Goal: Task Accomplishment & Management: Manage account settings

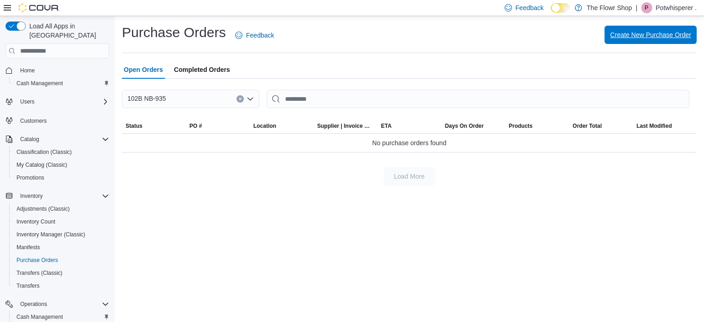
click at [650, 35] on span "Create New Purchase Order" at bounding box center [650, 34] width 81 height 9
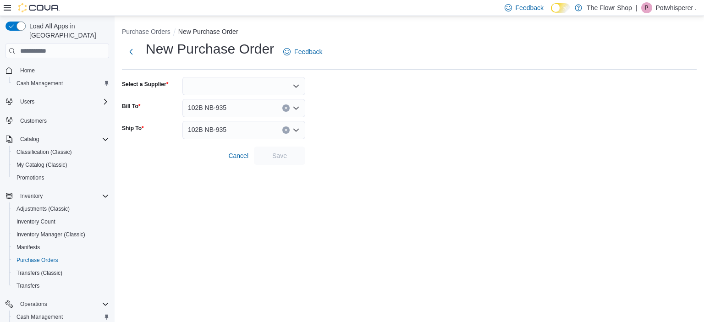
click at [296, 85] on icon "Open list of options" at bounding box center [296, 86] width 7 height 7
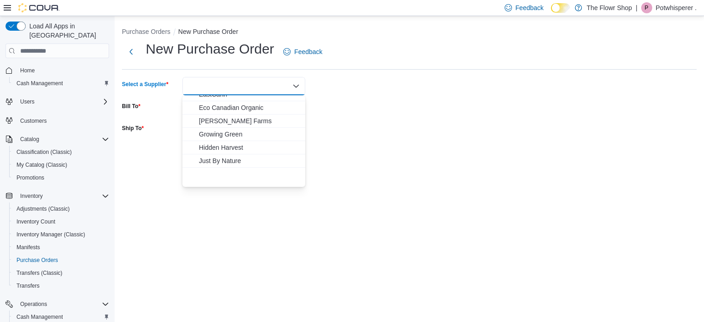
scroll to position [108, 0]
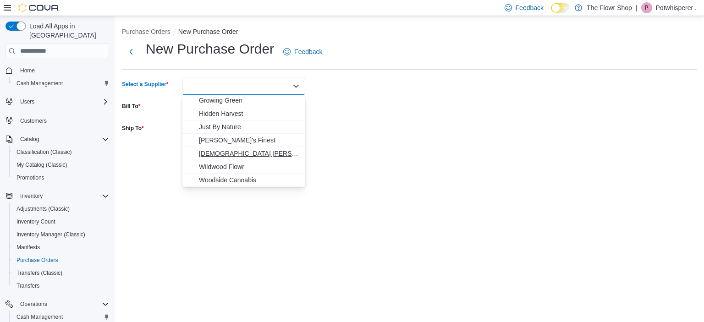
click at [227, 152] on span "[DEMOGRAPHIC_DATA] [PERSON_NAME]" at bounding box center [249, 153] width 101 height 9
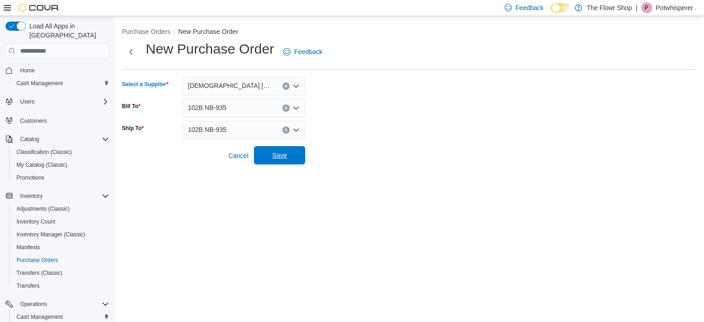
click at [277, 152] on span "Save" at bounding box center [280, 155] width 40 height 18
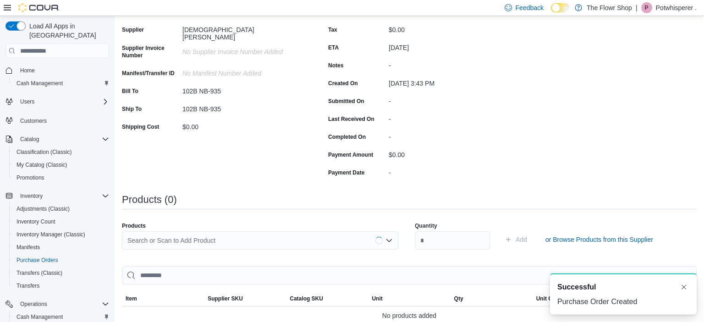
scroll to position [145, 0]
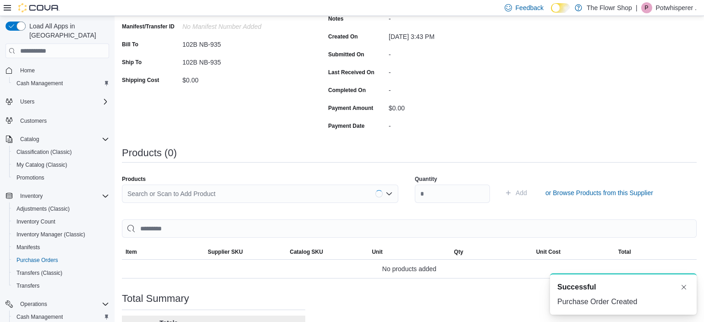
click at [215, 194] on div "Search or Scan to Add Product" at bounding box center [260, 194] width 276 height 18
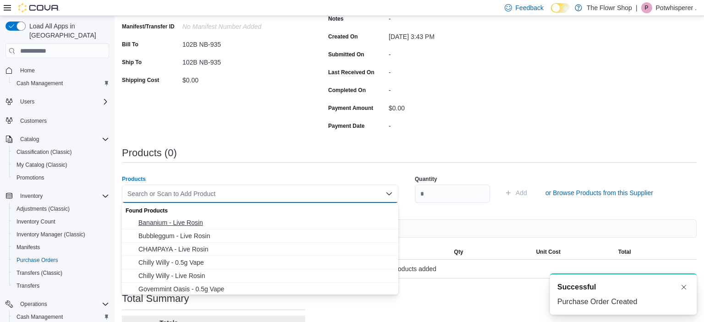
click at [203, 221] on span "Bananium - Live Rosin" at bounding box center [265, 222] width 254 height 9
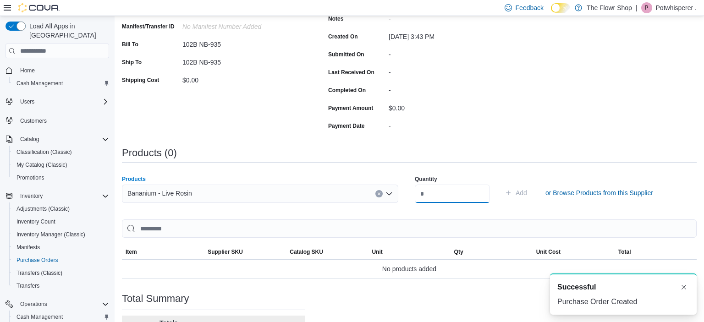
click at [419, 195] on input "number" at bounding box center [452, 194] width 75 height 18
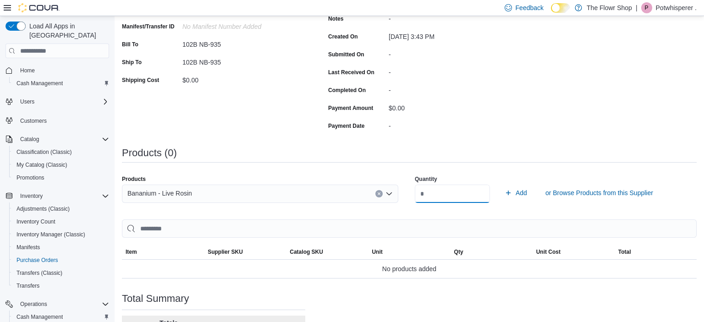
type input "*"
click at [501, 184] on button "Add" at bounding box center [516, 193] width 30 height 18
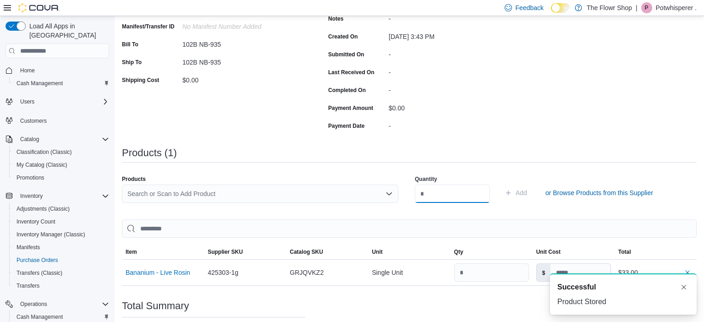
scroll to position [0, 0]
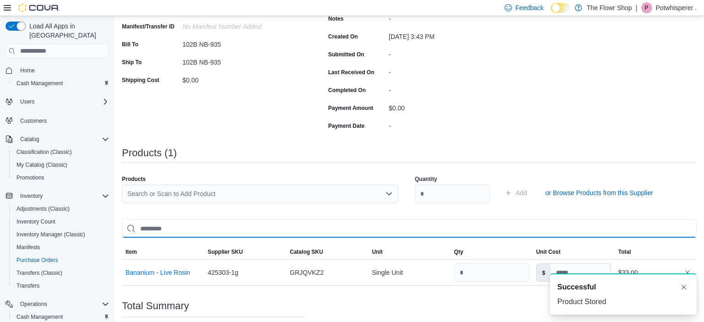
click at [227, 227] on input "search" at bounding box center [409, 229] width 575 height 18
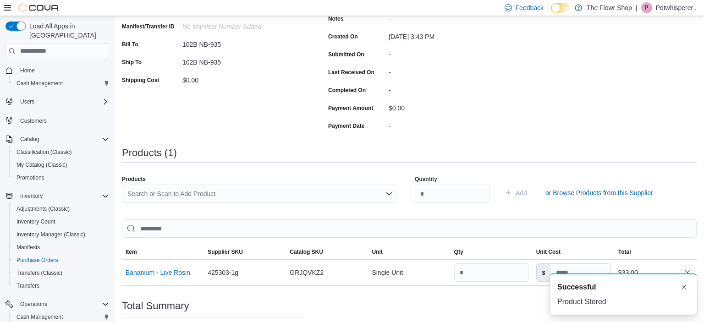
click at [233, 194] on div "Search or Scan to Add Product" at bounding box center [260, 194] width 276 height 18
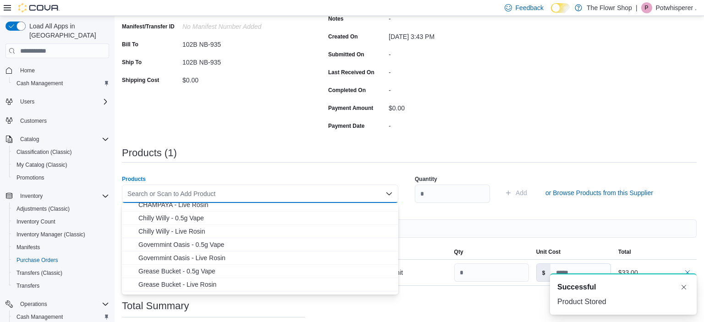
scroll to position [88, 0]
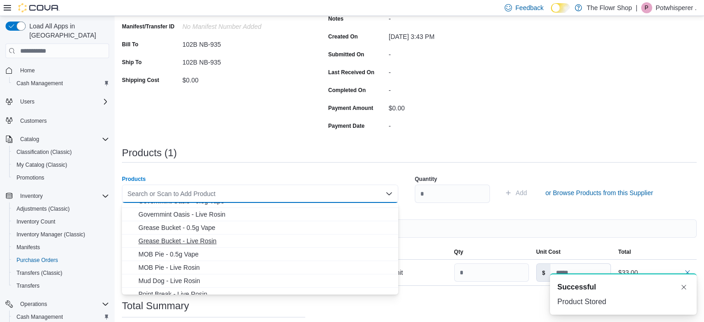
click at [190, 240] on span "Grease Bucket - Live Rosin" at bounding box center [265, 241] width 254 height 9
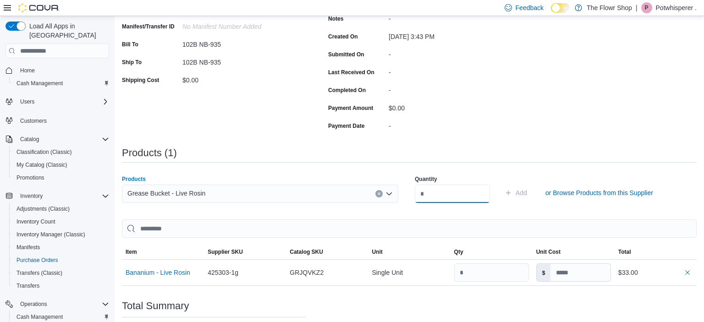
click at [438, 194] on input "number" at bounding box center [452, 194] width 75 height 18
type input "*"
click at [501, 184] on button "Add" at bounding box center [516, 193] width 30 height 18
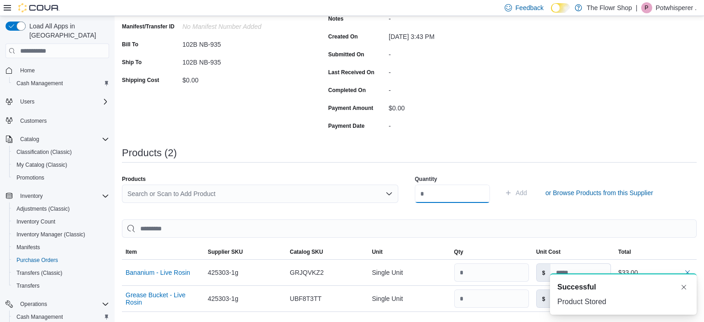
scroll to position [0, 0]
click at [254, 198] on div "Search or Scan to Add Product" at bounding box center [260, 194] width 276 height 18
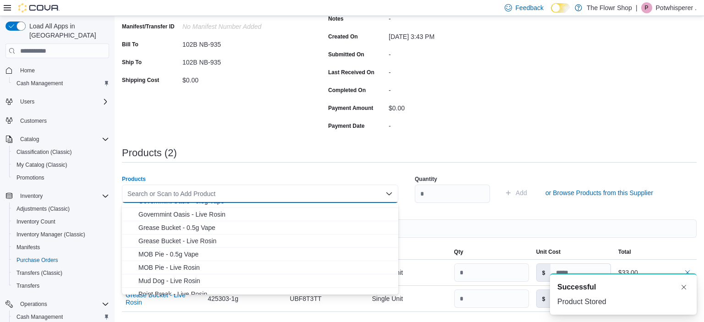
scroll to position [176, 0]
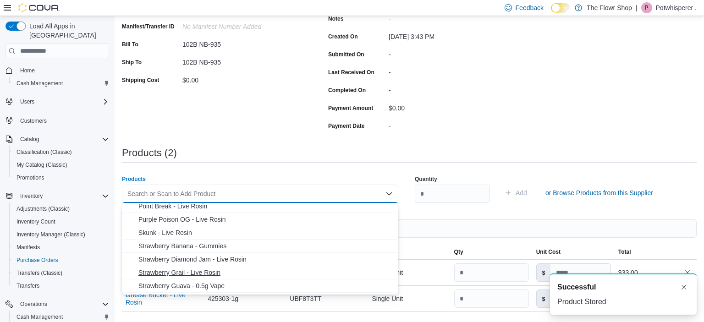
click at [194, 272] on span "Strawberry Grail - Live Rosin" at bounding box center [265, 272] width 254 height 9
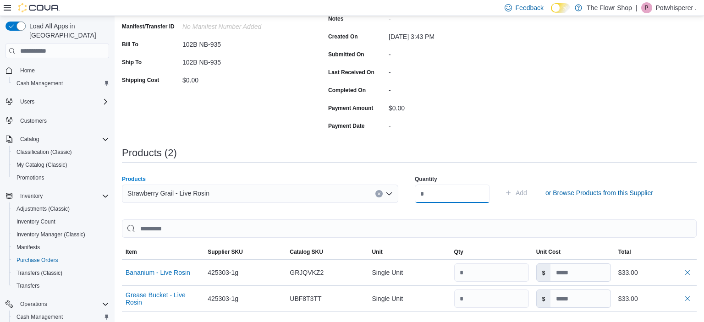
click at [441, 189] on input "number" at bounding box center [452, 194] width 75 height 18
type input "*"
click at [501, 184] on button "Add" at bounding box center [516, 193] width 30 height 18
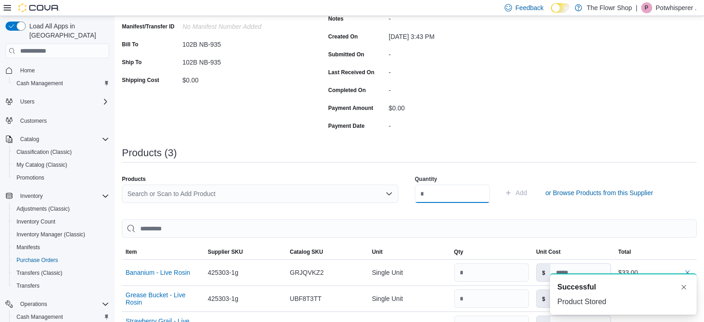
scroll to position [0, 0]
click at [258, 196] on div "Search or Scan to Add Product" at bounding box center [260, 194] width 276 height 18
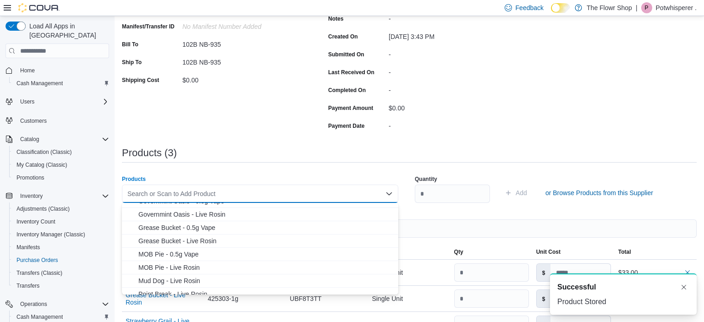
scroll to position [132, 0]
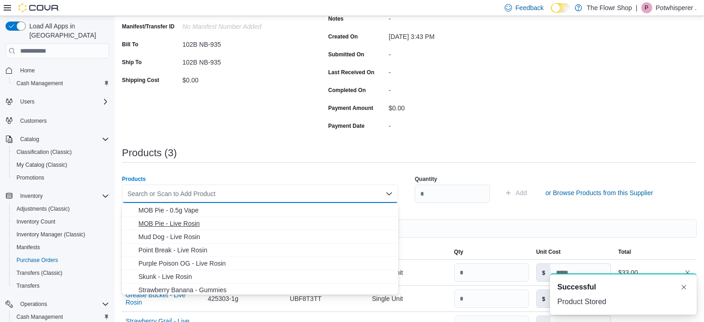
click at [194, 224] on span "MOB Pie - Live Rosin" at bounding box center [265, 223] width 254 height 9
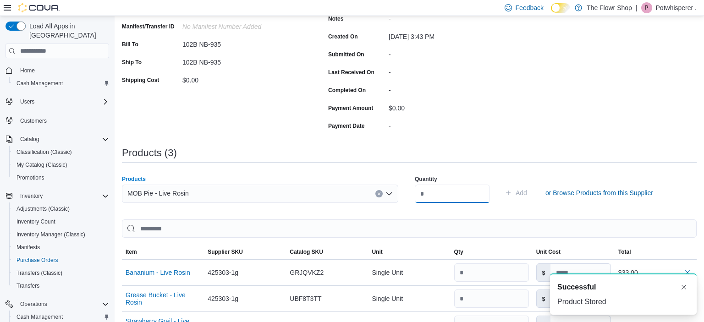
click at [443, 196] on input "number" at bounding box center [452, 194] width 75 height 18
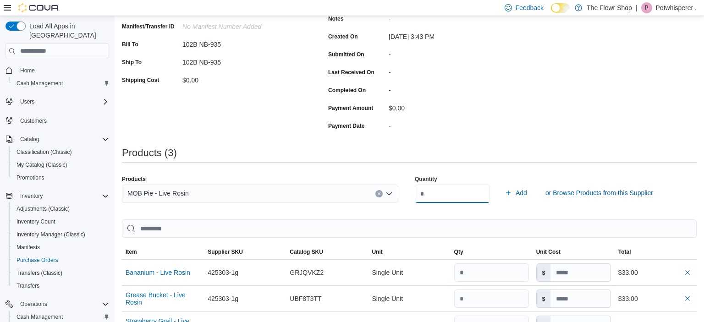
type input "*"
click at [501, 184] on button "Add" at bounding box center [516, 193] width 30 height 18
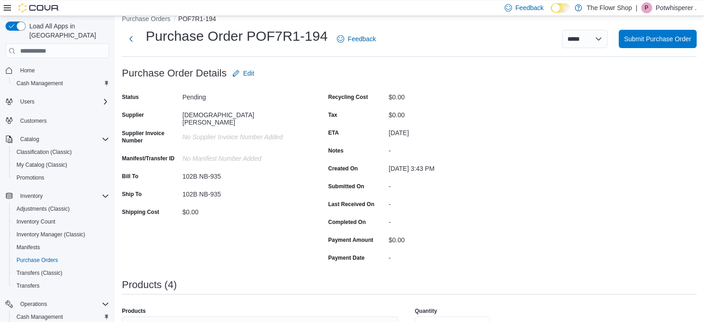
scroll to position [0, 0]
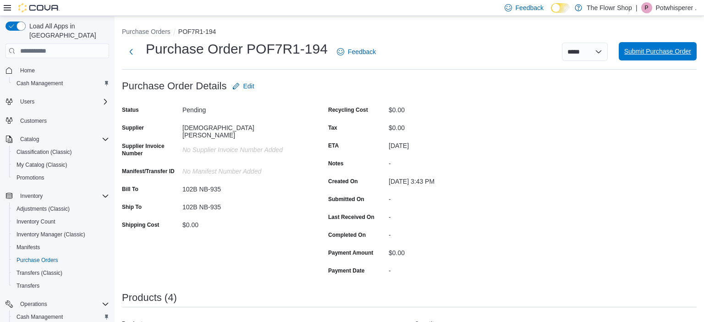
click at [643, 54] on span "Submit Purchase Order" at bounding box center [658, 51] width 67 height 9
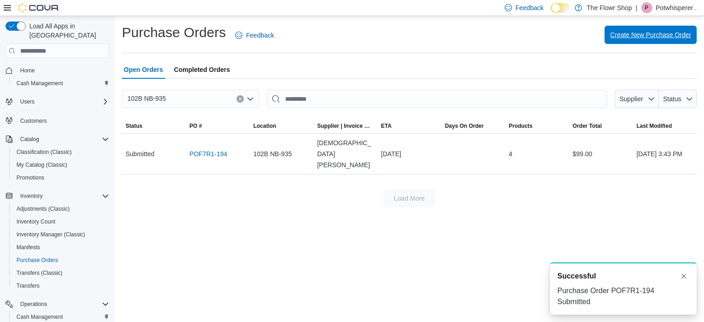
click at [645, 33] on span "Create New Purchase Order" at bounding box center [650, 34] width 81 height 9
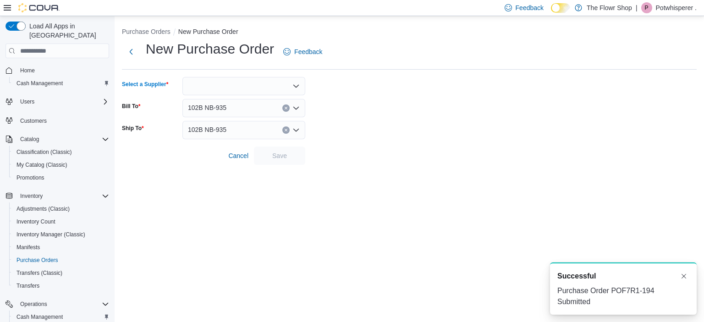
click at [272, 90] on div at bounding box center [243, 86] width 123 height 18
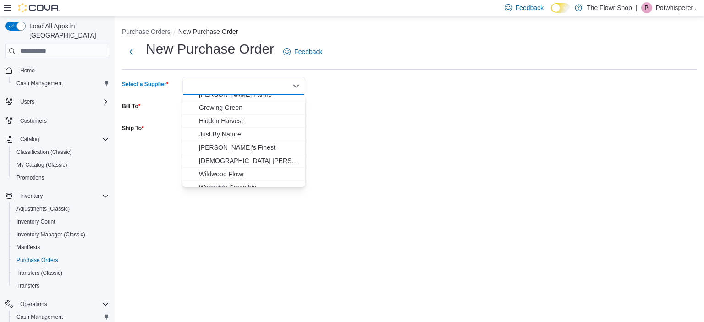
scroll to position [108, 0]
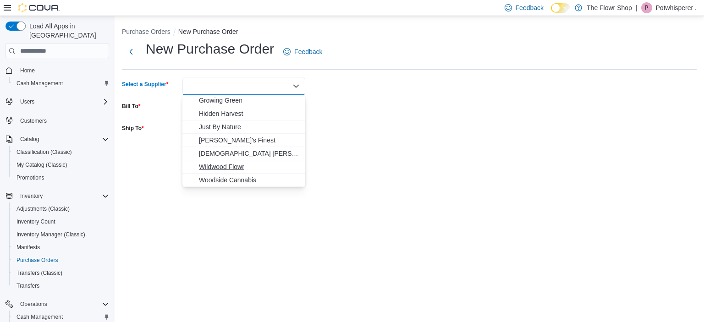
click at [227, 165] on span "Wildwood Flowr" at bounding box center [249, 166] width 101 height 9
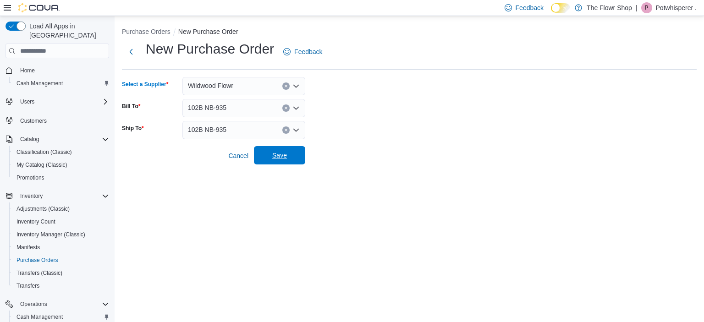
click at [280, 157] on span "Save" at bounding box center [279, 155] width 15 height 9
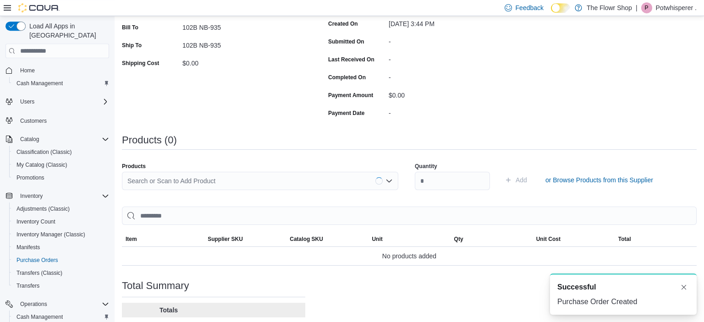
scroll to position [194, 0]
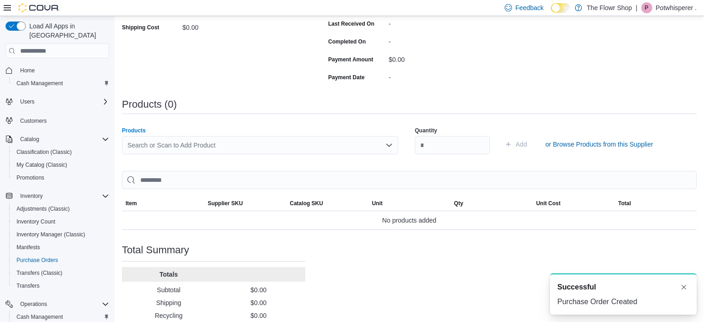
click at [276, 148] on div "Search or Scan to Add Product" at bounding box center [260, 145] width 276 height 18
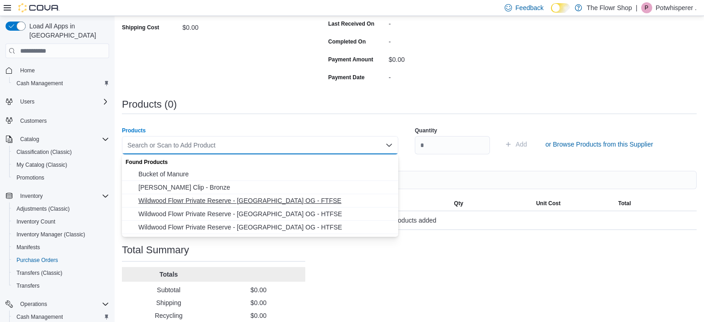
click at [184, 199] on span "Wildwood Flowr Private Reserve - [GEOGRAPHIC_DATA] OG - FTFSE" at bounding box center [265, 200] width 254 height 9
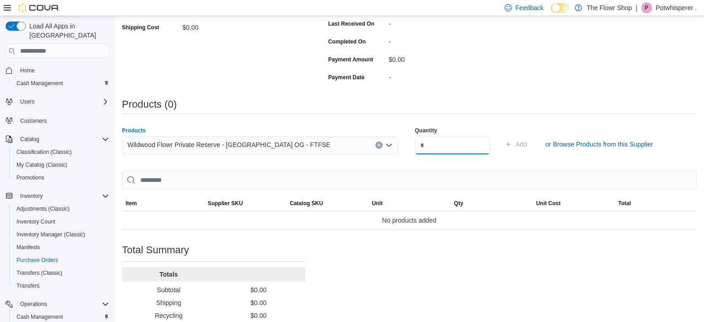
drag, startPoint x: 452, startPoint y: 148, endPoint x: 439, endPoint y: 149, distance: 12.9
click at [447, 149] on input "number" at bounding box center [452, 145] width 75 height 18
type input "*"
click at [501, 135] on button "Add" at bounding box center [516, 144] width 30 height 18
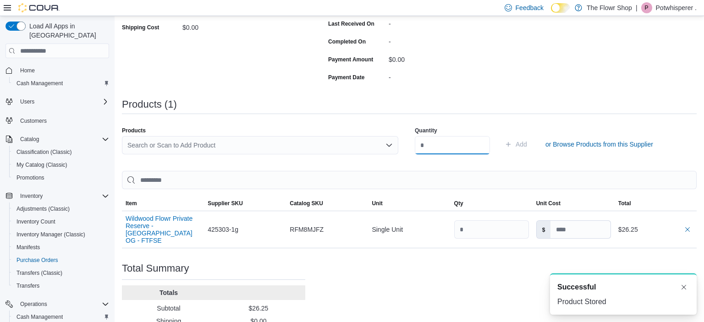
scroll to position [0, 0]
click at [247, 142] on div "Search or Scan to Add Product" at bounding box center [260, 145] width 276 height 18
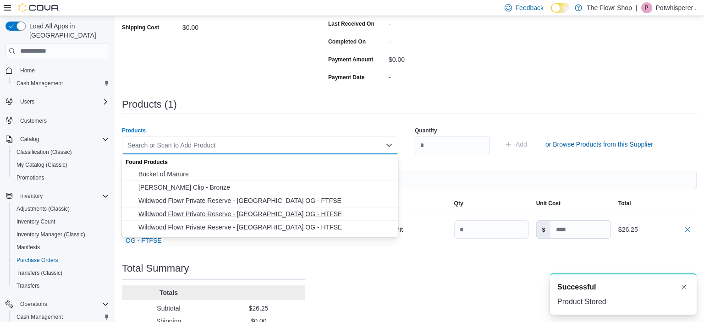
click at [207, 216] on span "Wildwood Flowr Private Reserve - [GEOGRAPHIC_DATA] OG - HTFSE" at bounding box center [265, 214] width 254 height 9
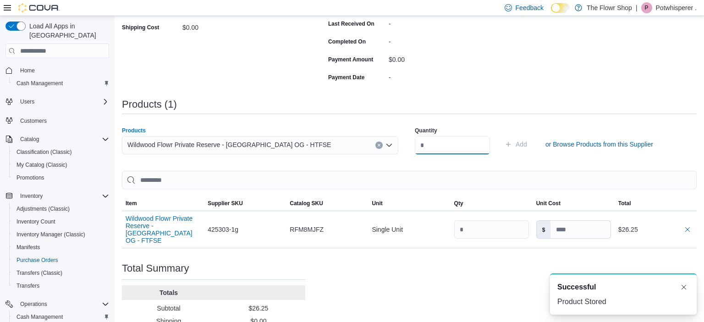
click at [452, 147] on input "number" at bounding box center [452, 145] width 75 height 18
type input "*"
click at [501, 135] on button "Add" at bounding box center [516, 144] width 30 height 18
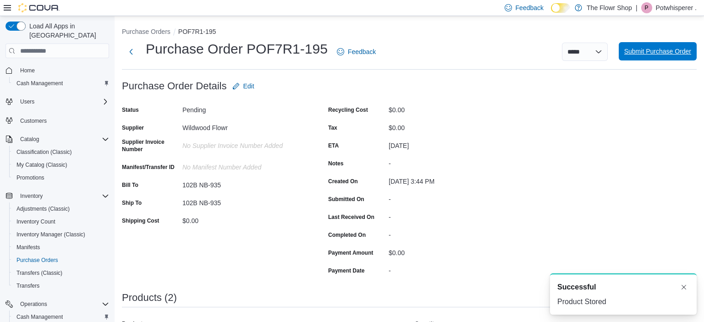
click at [670, 48] on span "Submit Purchase Order" at bounding box center [658, 51] width 67 height 18
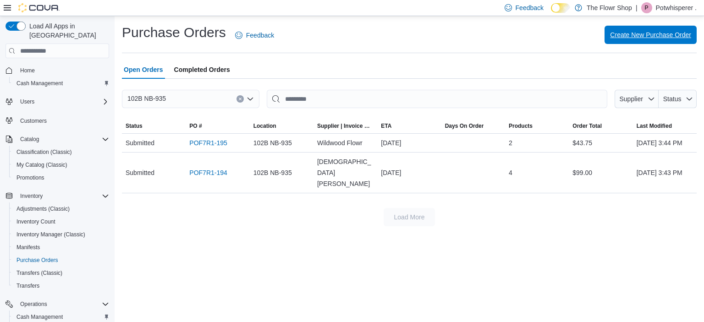
click at [617, 34] on span "Create New Purchase Order" at bounding box center [650, 34] width 81 height 9
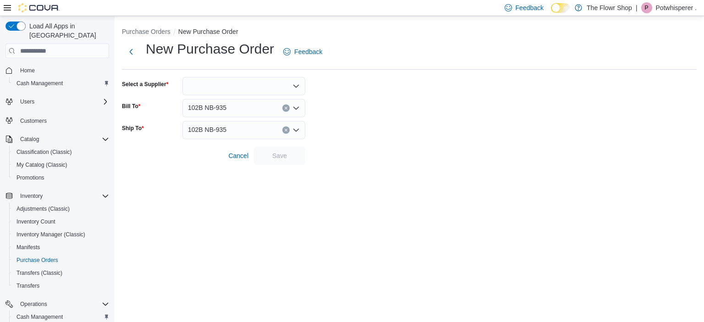
click at [297, 87] on icon "Open list of options" at bounding box center [296, 86] width 6 height 3
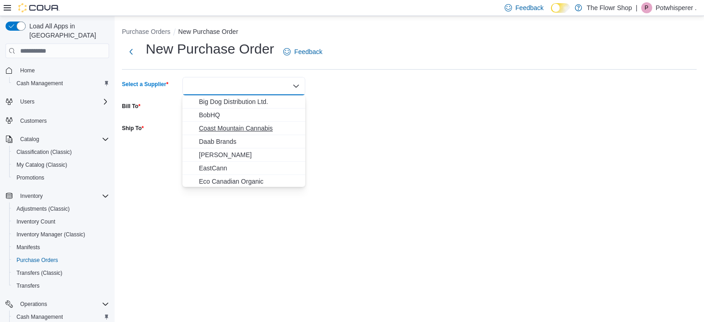
click at [238, 128] on span "Coast Mountain Cannabis" at bounding box center [249, 128] width 101 height 9
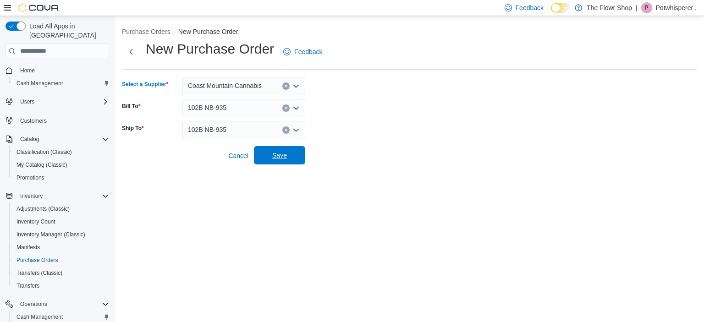
click at [280, 157] on span "Save" at bounding box center [279, 155] width 15 height 9
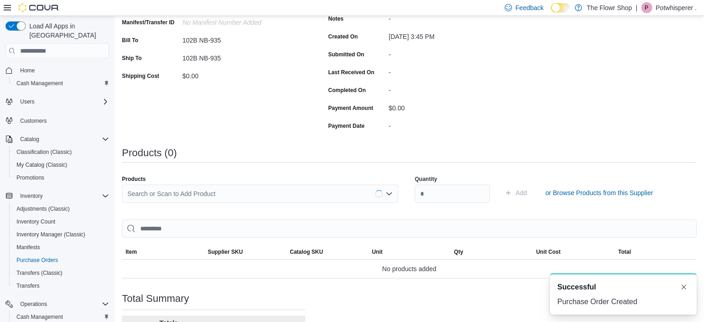
scroll to position [145, 0]
click at [271, 195] on div "Search or Scan to Add Product" at bounding box center [260, 194] width 276 height 18
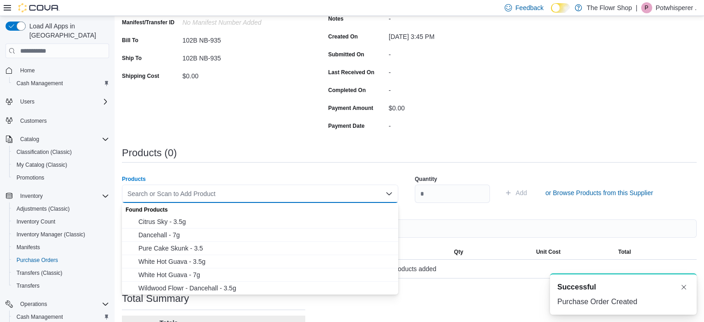
scroll to position [1, 0]
click at [158, 235] on span "Dancehall - 7g" at bounding box center [265, 234] width 254 height 9
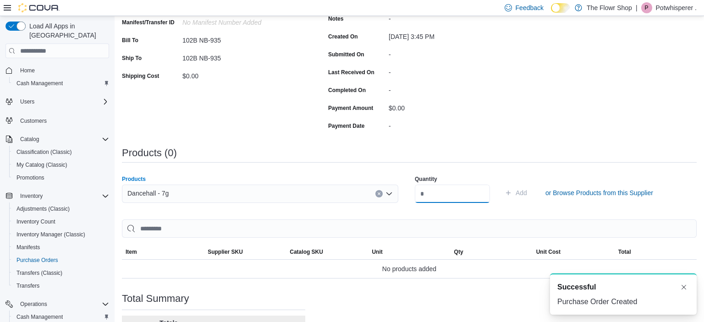
click at [435, 191] on input "number" at bounding box center [452, 194] width 75 height 18
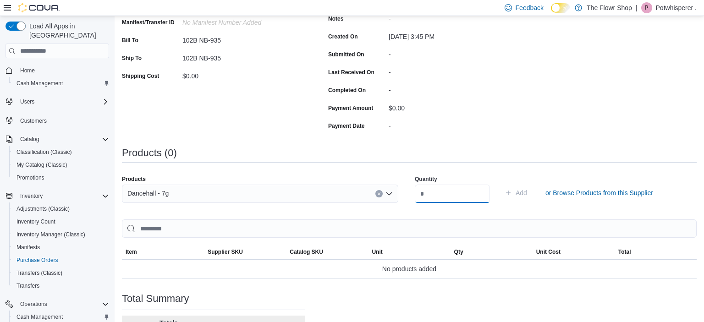
drag, startPoint x: 423, startPoint y: 193, endPoint x: 435, endPoint y: 192, distance: 12.0
click at [435, 192] on input "number" at bounding box center [452, 194] width 75 height 18
drag, startPoint x: 425, startPoint y: 194, endPoint x: 420, endPoint y: 196, distance: 4.8
click at [420, 196] on input "number" at bounding box center [452, 194] width 75 height 18
type input "*"
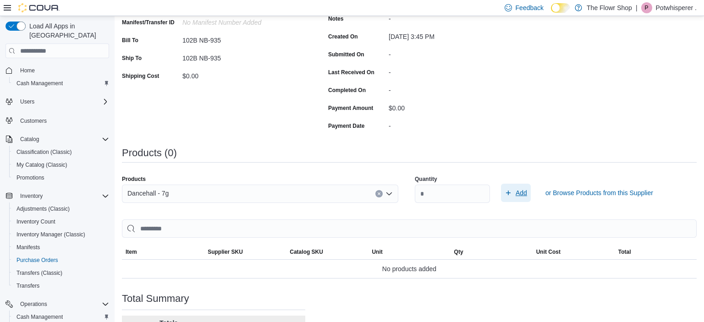
click at [527, 194] on span "Add" at bounding box center [521, 192] width 11 height 9
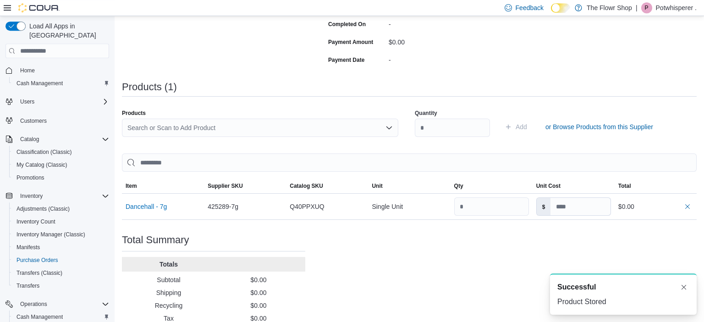
scroll to position [191, 0]
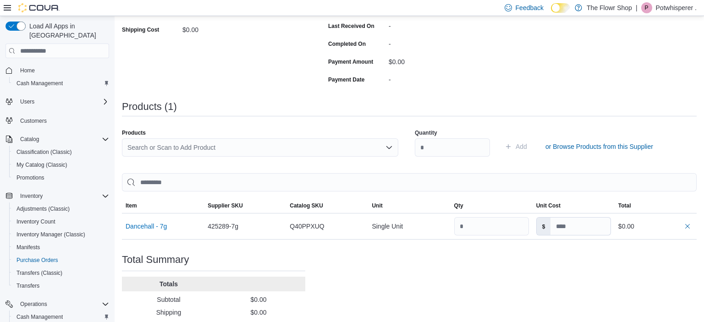
click at [234, 149] on div "Search or Scan to Add Product" at bounding box center [260, 147] width 276 height 18
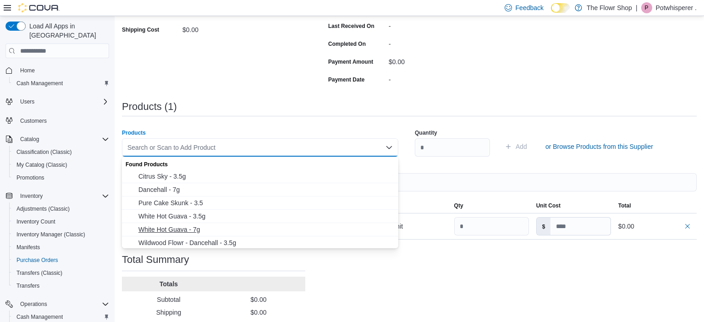
click at [181, 227] on span "White Hot Guava - 7g" at bounding box center [265, 229] width 254 height 9
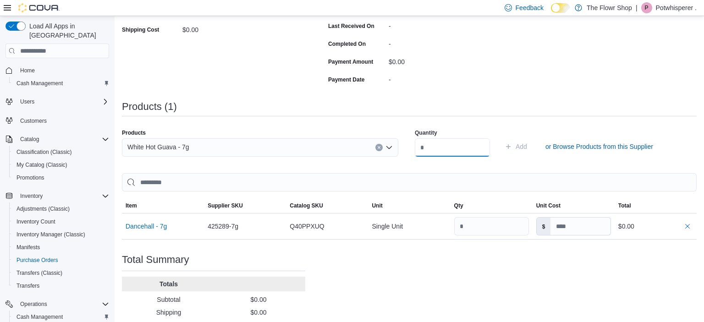
click at [430, 148] on input "number" at bounding box center [452, 147] width 75 height 18
type input "*"
click at [527, 148] on span "Add" at bounding box center [521, 146] width 11 height 9
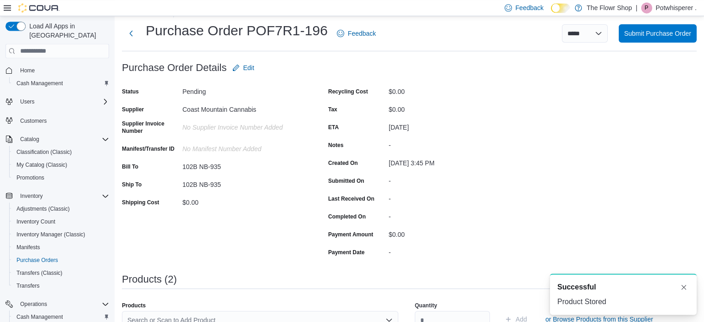
scroll to position [0, 0]
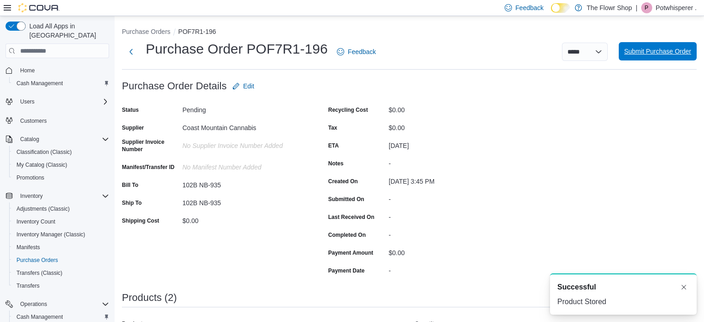
click at [658, 52] on span "Submit Purchase Order" at bounding box center [658, 51] width 67 height 9
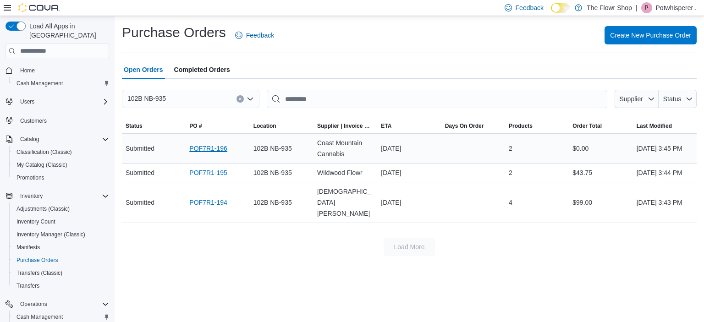
click at [211, 151] on link "POF7R1-196" at bounding box center [208, 148] width 38 height 11
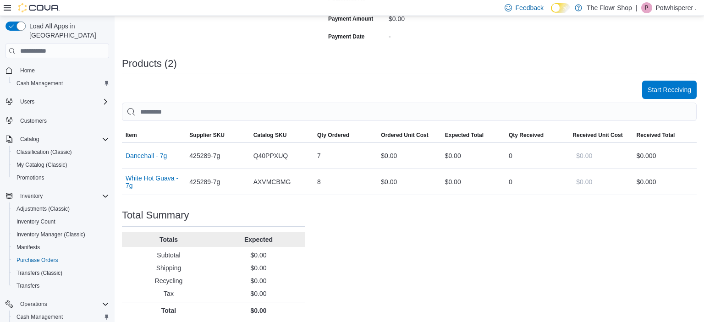
scroll to position [238, 0]
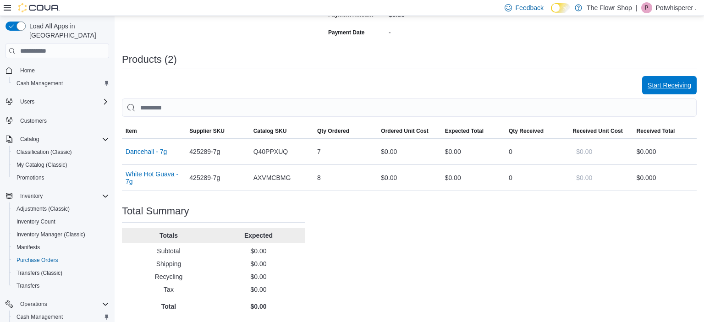
click at [671, 86] on span "Start Receiving" at bounding box center [670, 85] width 44 height 9
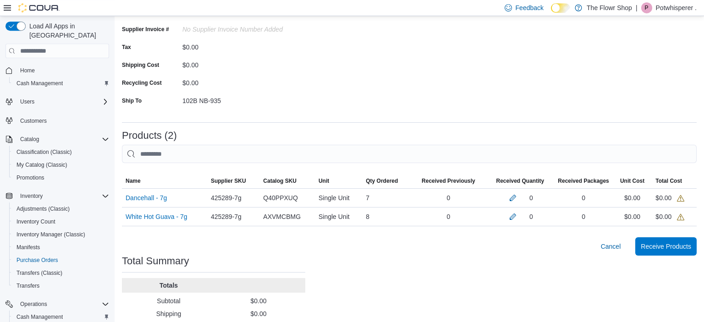
scroll to position [145, 0]
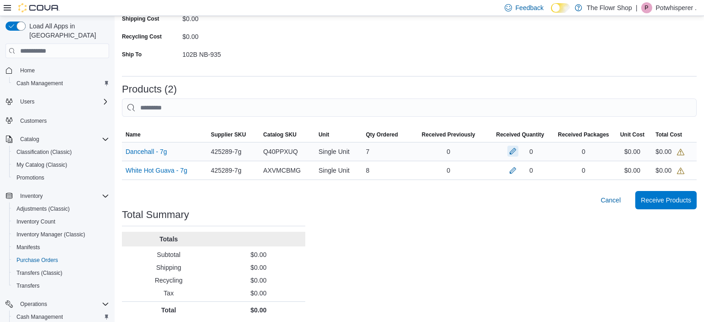
click at [513, 152] on button "button" at bounding box center [513, 151] width 11 height 11
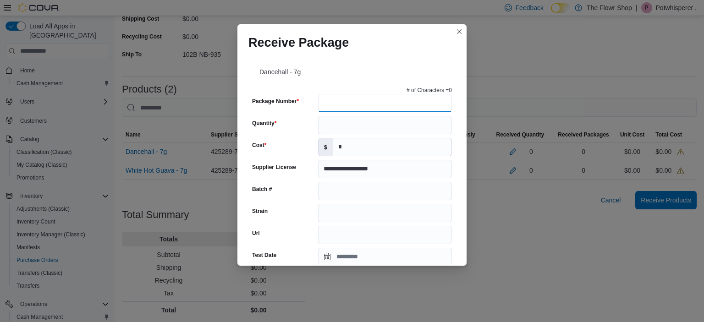
click at [349, 101] on input "Package Number" at bounding box center [385, 103] width 134 height 18
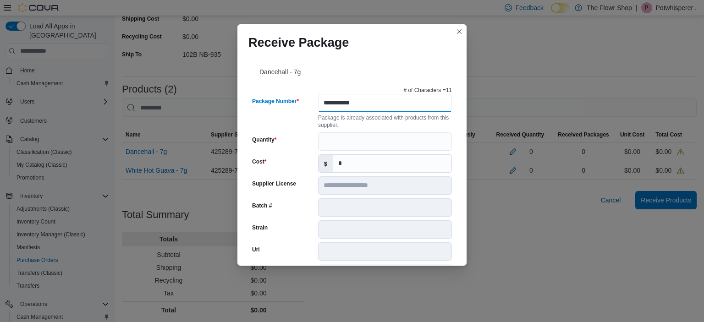
type input "**********"
click at [360, 141] on input "Quantity" at bounding box center [385, 142] width 134 height 18
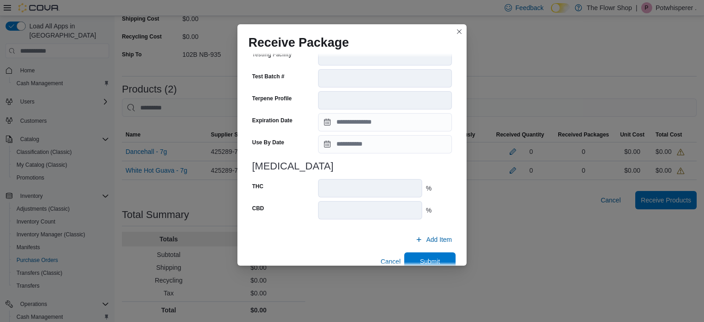
scroll to position [321, 0]
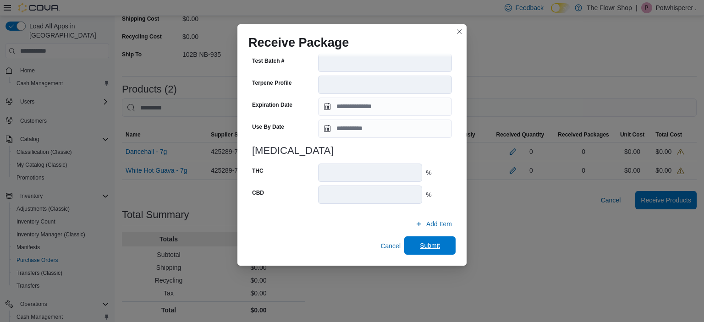
type input "*"
click at [426, 247] on span "Submit" at bounding box center [430, 245] width 20 height 9
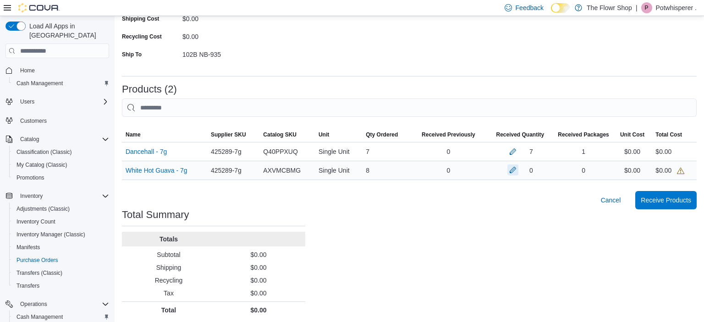
click at [515, 170] on button "button" at bounding box center [513, 170] width 11 height 11
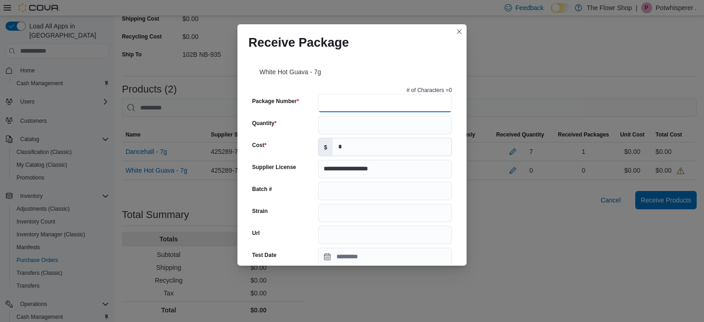
click at [364, 102] on input "Package Number" at bounding box center [385, 103] width 134 height 18
click at [384, 120] on input "Quantity" at bounding box center [385, 125] width 134 height 18
click at [357, 103] on input "**********" at bounding box center [385, 103] width 134 height 18
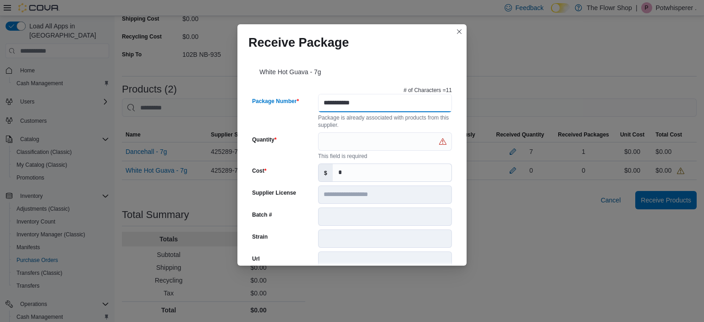
type input "**********"
click at [363, 139] on input "Quantity" at bounding box center [385, 142] width 134 height 18
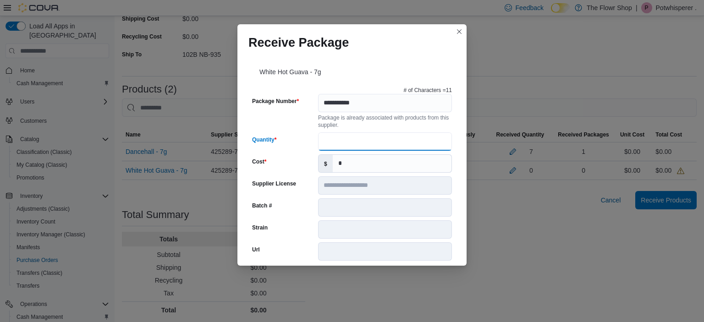
type input "*"
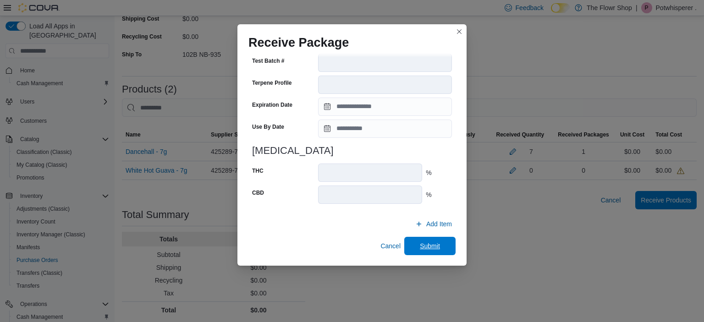
click at [427, 239] on span "Submit" at bounding box center [430, 246] width 40 height 18
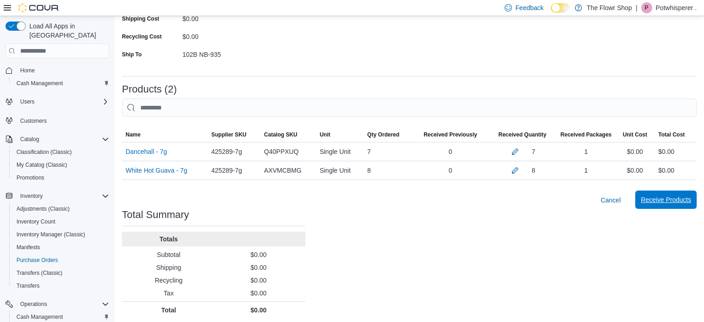
click at [674, 199] on span "Receive Products" at bounding box center [666, 199] width 50 height 9
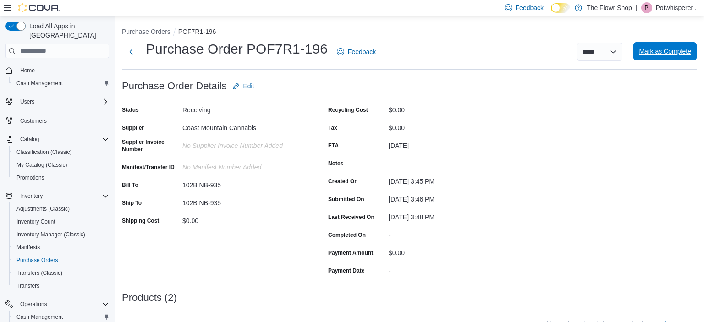
click at [658, 54] on span "Mark as Complete" at bounding box center [665, 51] width 52 height 9
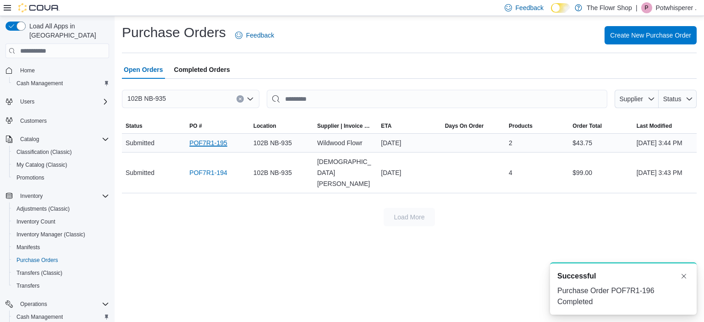
click at [201, 148] on link "POF7R1-195" at bounding box center [208, 143] width 38 height 11
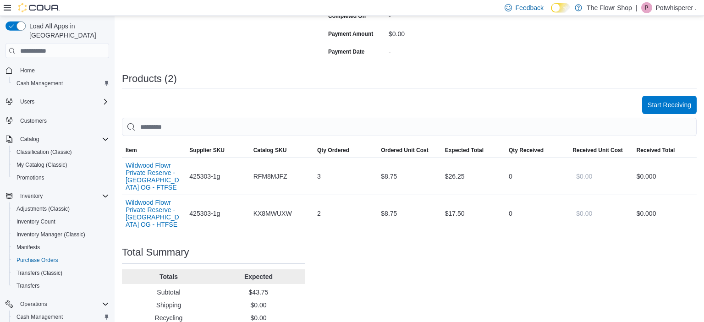
scroll to position [242, 0]
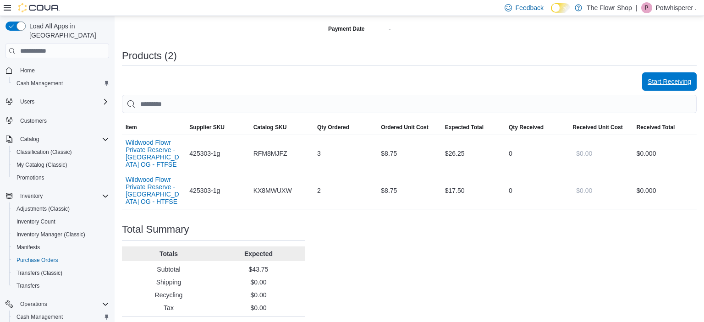
click at [672, 81] on span "Start Receiving" at bounding box center [670, 81] width 44 height 9
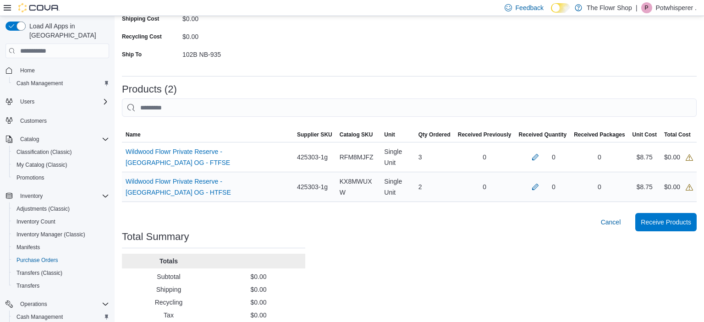
scroll to position [145, 0]
click at [536, 160] on button "button" at bounding box center [535, 156] width 11 height 11
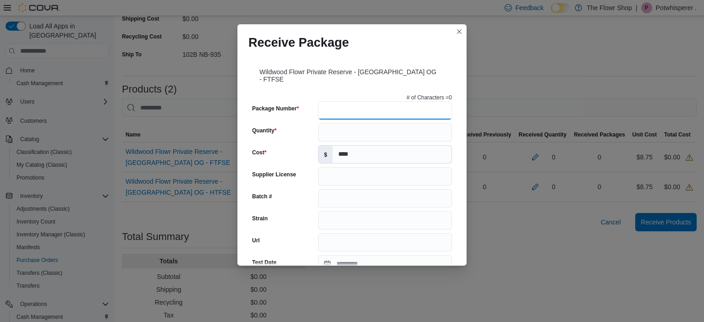
click at [351, 105] on input "Package Number" at bounding box center [385, 110] width 134 height 18
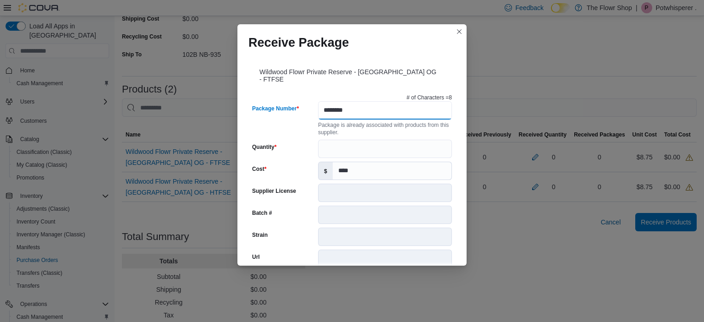
type input "********"
click at [350, 140] on input "Quantity" at bounding box center [385, 149] width 134 height 18
type input "*"
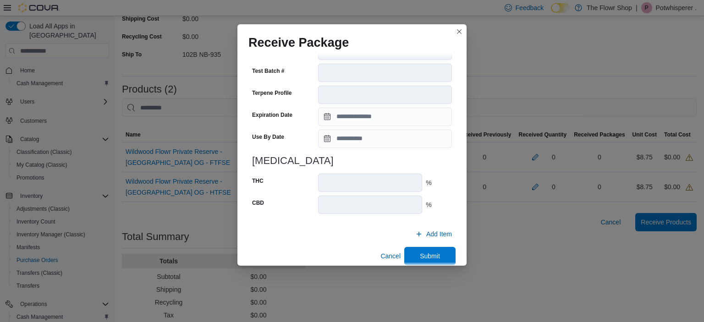
scroll to position [321, 0]
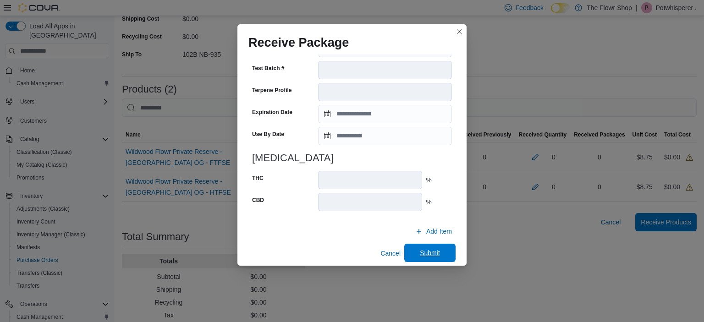
click at [431, 249] on span "Submit" at bounding box center [430, 253] width 20 height 9
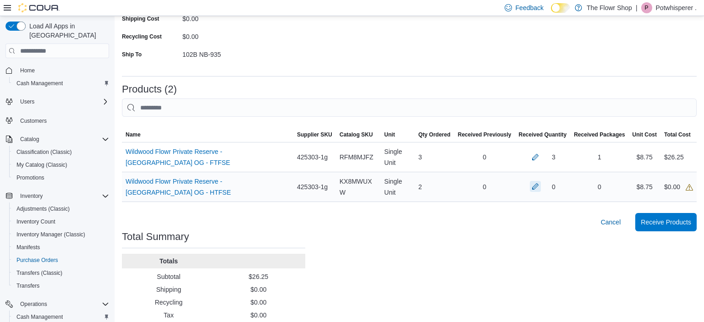
click at [539, 188] on button "button" at bounding box center [535, 186] width 11 height 11
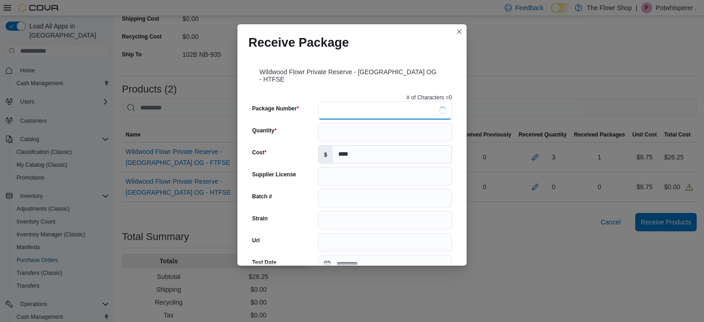
click at [354, 104] on input "Package Number" at bounding box center [385, 110] width 134 height 18
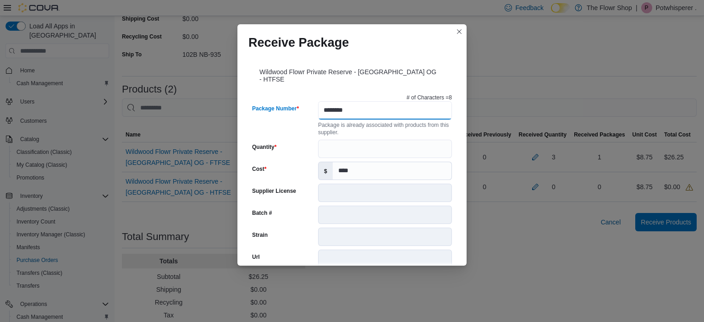
type input "********"
click at [358, 147] on input "Quantity" at bounding box center [385, 149] width 134 height 18
type input "*"
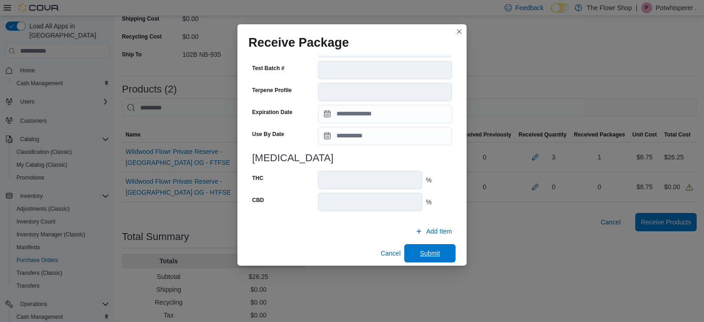
click at [430, 249] on span "Submit" at bounding box center [430, 253] width 20 height 9
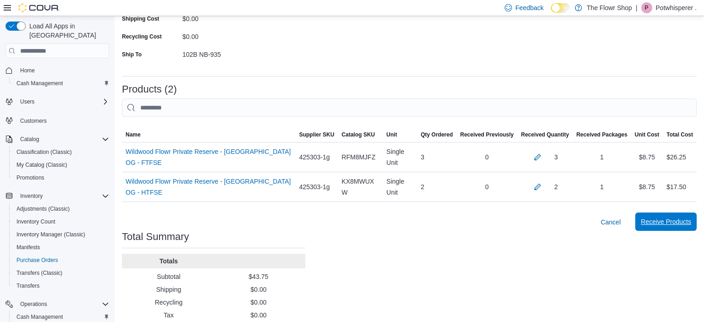
click at [669, 221] on span "Receive Products" at bounding box center [666, 221] width 50 height 9
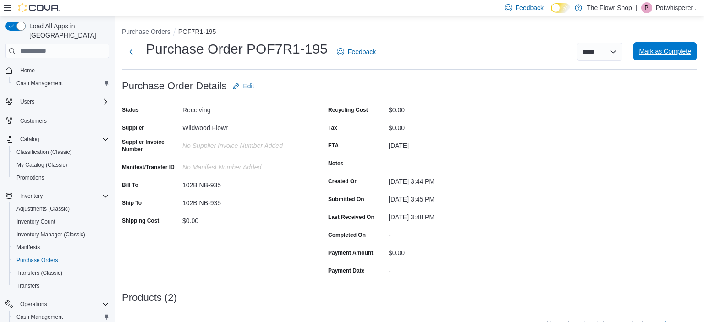
click at [672, 55] on span "Mark as Complete" at bounding box center [665, 51] width 52 height 9
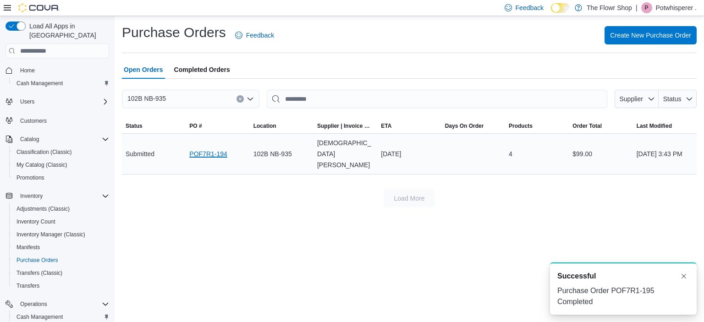
click at [217, 149] on link "POF7R1-194" at bounding box center [208, 154] width 38 height 11
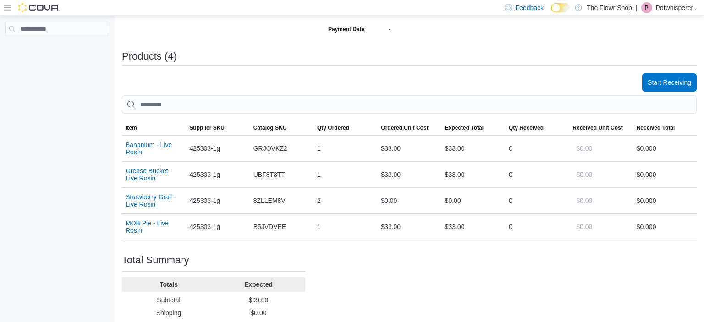
scroll to position [290, 0]
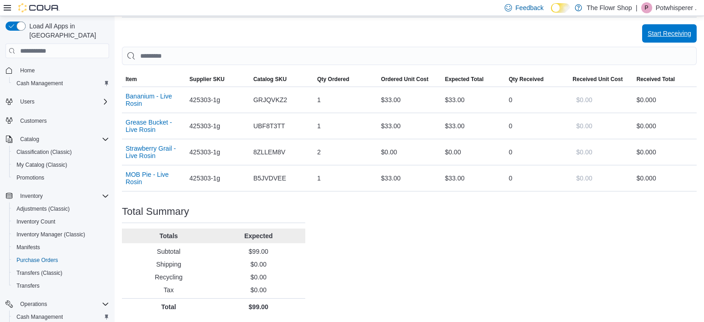
click at [666, 27] on span "Start Receiving" at bounding box center [670, 33] width 44 height 18
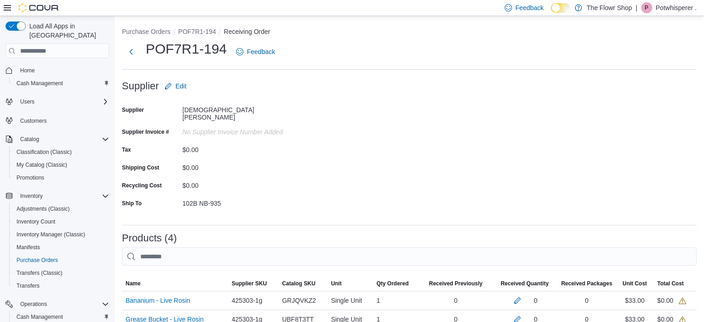
scroll to position [145, 0]
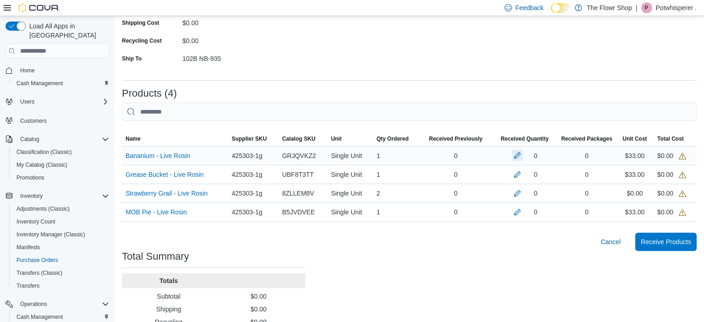
click at [519, 151] on button "button" at bounding box center [517, 155] width 11 height 11
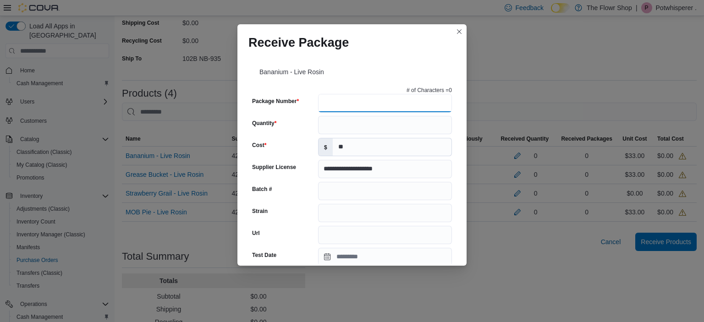
click at [375, 106] on input "Package Number" at bounding box center [385, 103] width 134 height 18
type input "*****"
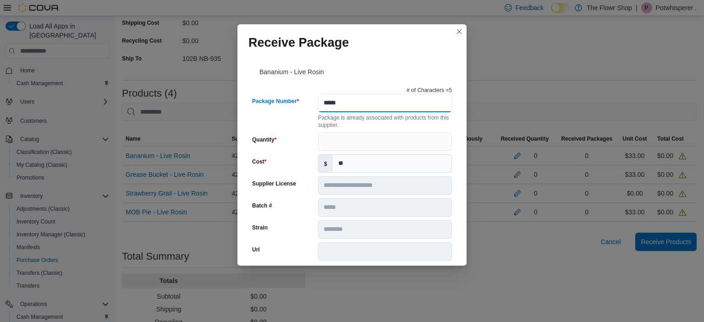
type input "*****"
type input "********"
type input "*****"
click at [376, 138] on input "Quantity" at bounding box center [385, 142] width 134 height 18
type input "*"
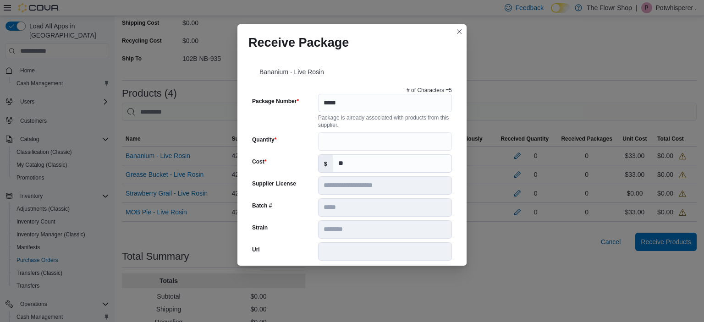
scroll to position [321, 0]
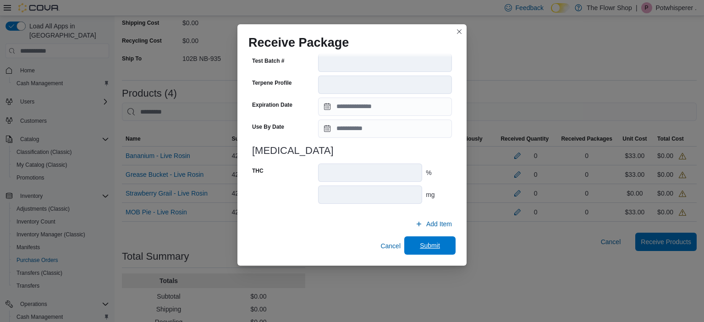
click at [441, 246] on span "Submit" at bounding box center [430, 246] width 40 height 18
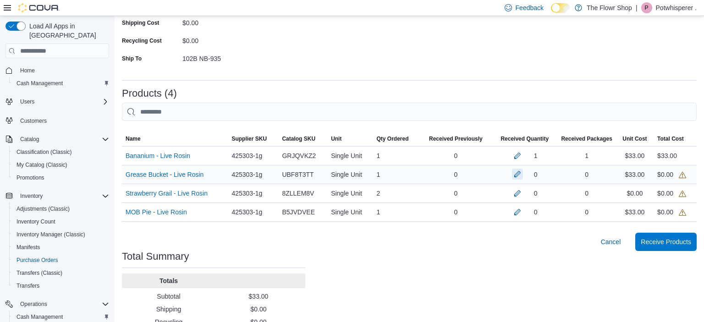
click at [519, 169] on button "button" at bounding box center [517, 174] width 11 height 11
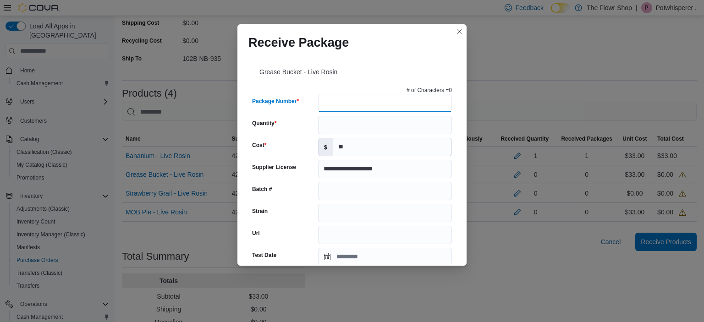
click at [365, 103] on input "Package Number" at bounding box center [385, 103] width 134 height 18
type input "*****"
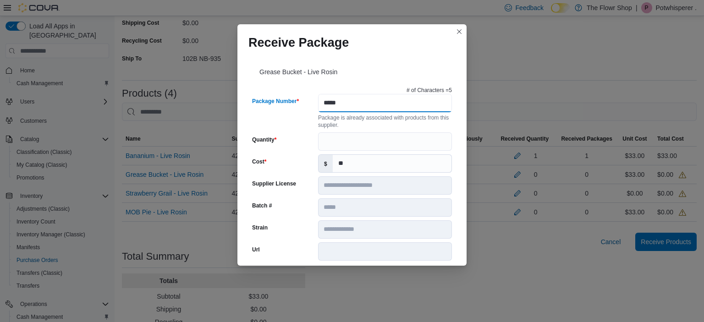
type input "*****"
type input "**********"
type input "*****"
click at [353, 138] on input "Quantity" at bounding box center [385, 142] width 134 height 18
type input "*"
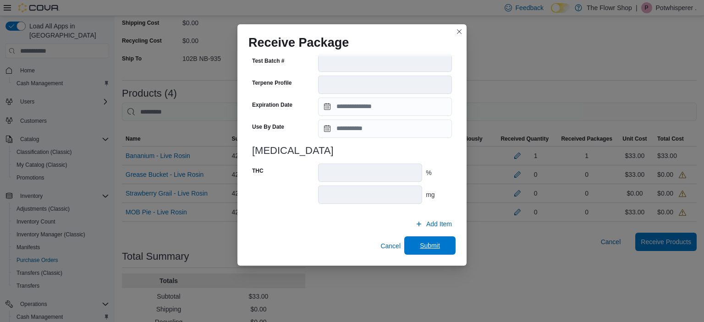
click at [428, 243] on span "Submit" at bounding box center [430, 245] width 20 height 9
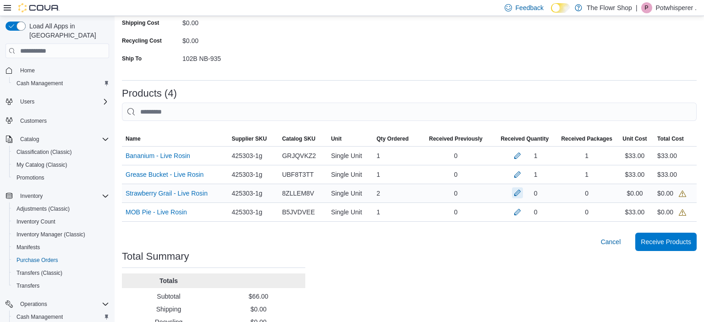
click at [520, 188] on button "button" at bounding box center [517, 193] width 11 height 11
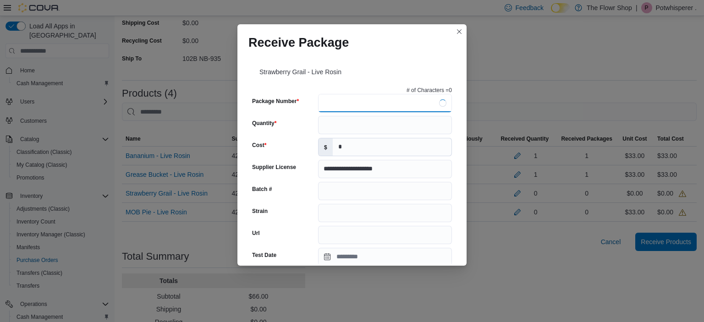
click at [337, 100] on input "Package Number" at bounding box center [385, 103] width 134 height 18
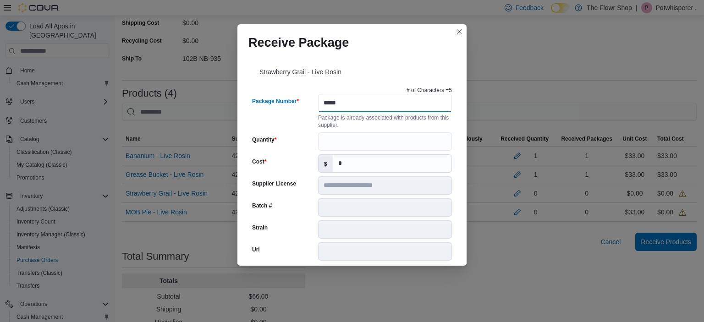
type input "*****"
click at [351, 146] on input "Quantity" at bounding box center [385, 142] width 134 height 18
type input "*"
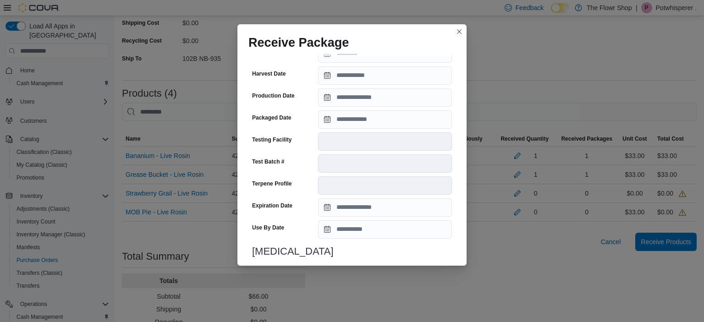
scroll to position [365, 0]
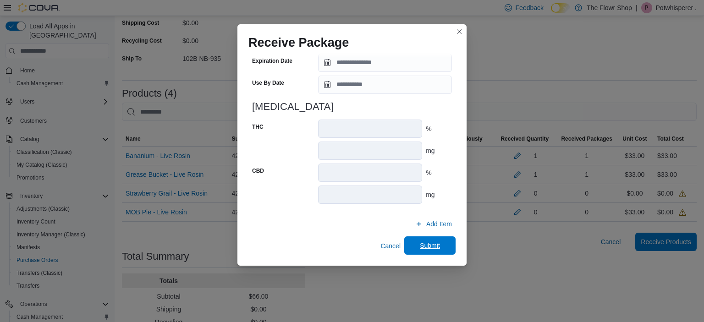
click at [434, 246] on span "Submit" at bounding box center [430, 245] width 20 height 9
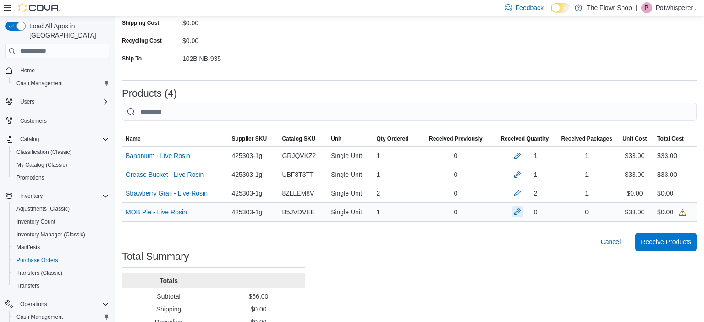
click at [516, 207] on button "button" at bounding box center [517, 211] width 11 height 11
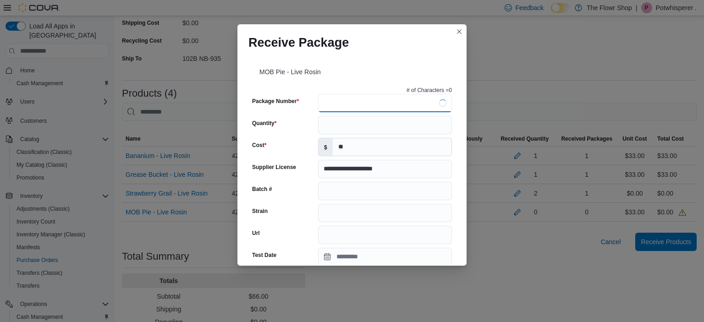
click at [354, 100] on input "Package Number" at bounding box center [385, 103] width 134 height 18
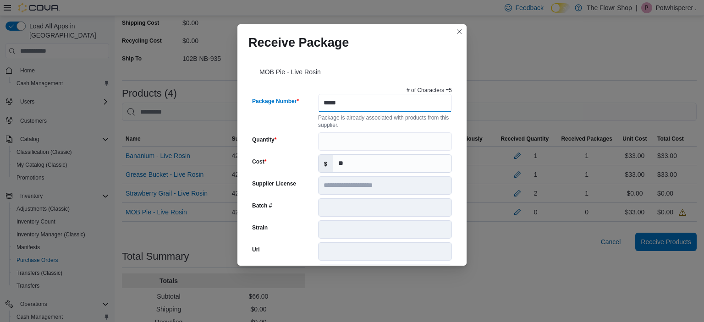
type input "*****"
click at [380, 143] on input "Quantity" at bounding box center [385, 142] width 134 height 18
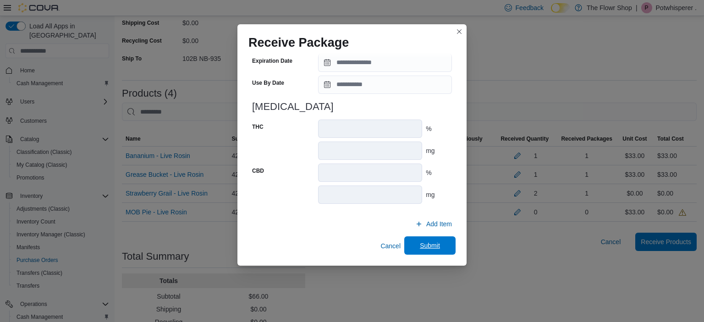
type input "*"
click at [428, 243] on span "Submit" at bounding box center [430, 245] width 20 height 9
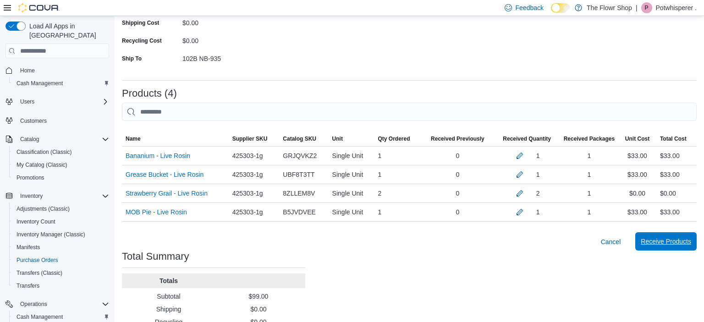
click at [676, 237] on span "Receive Products" at bounding box center [666, 241] width 50 height 9
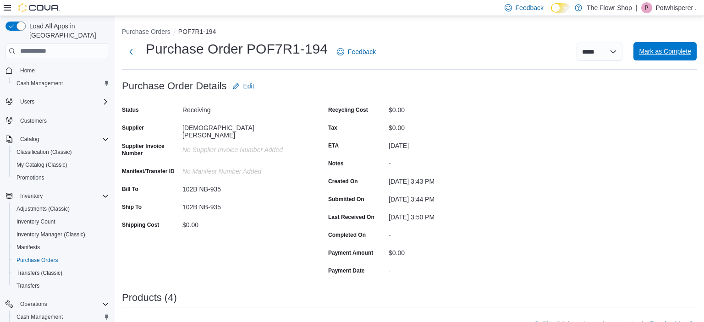
click at [658, 52] on span "Mark as Complete" at bounding box center [665, 51] width 52 height 9
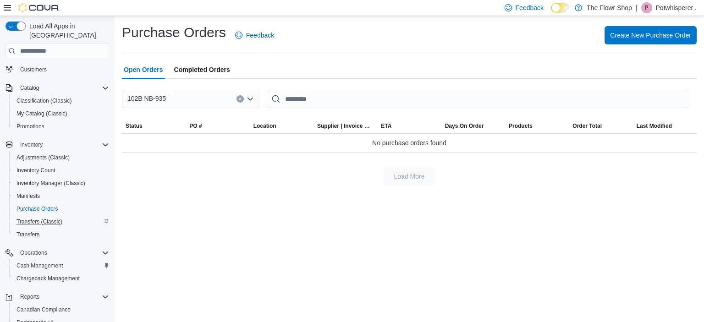
scroll to position [101, 0]
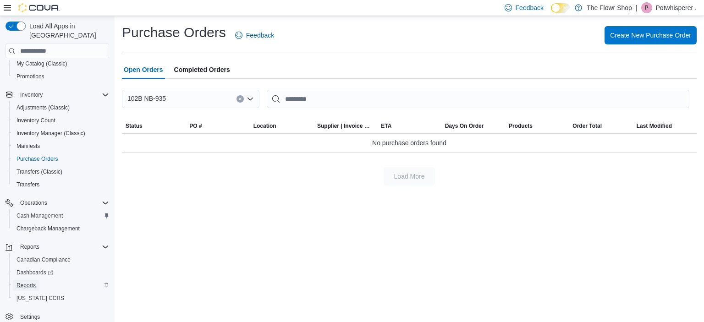
click at [32, 282] on span "Reports" at bounding box center [26, 285] width 19 height 7
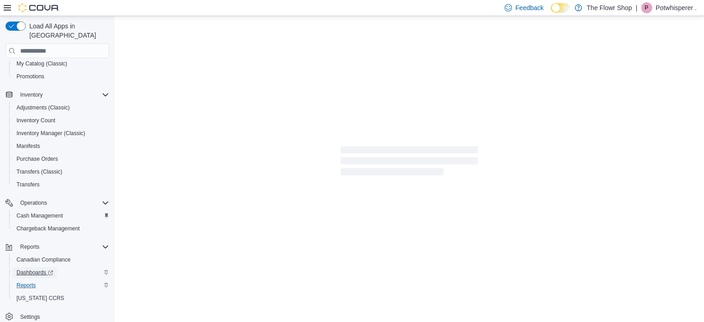
click at [39, 269] on span "Dashboards" at bounding box center [35, 272] width 37 height 7
